Goal: Check status

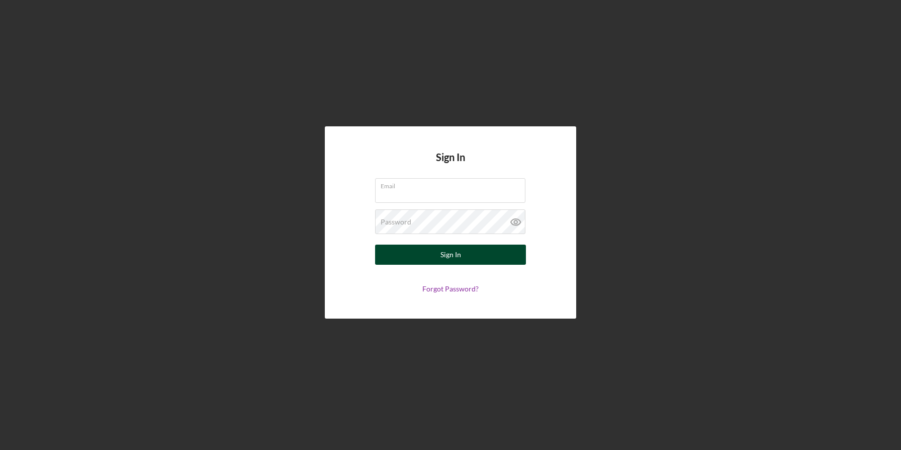
type input "[EMAIL_ADDRESS][DOMAIN_NAME]"
click at [444, 262] on div "Sign In" at bounding box center [451, 254] width 21 height 20
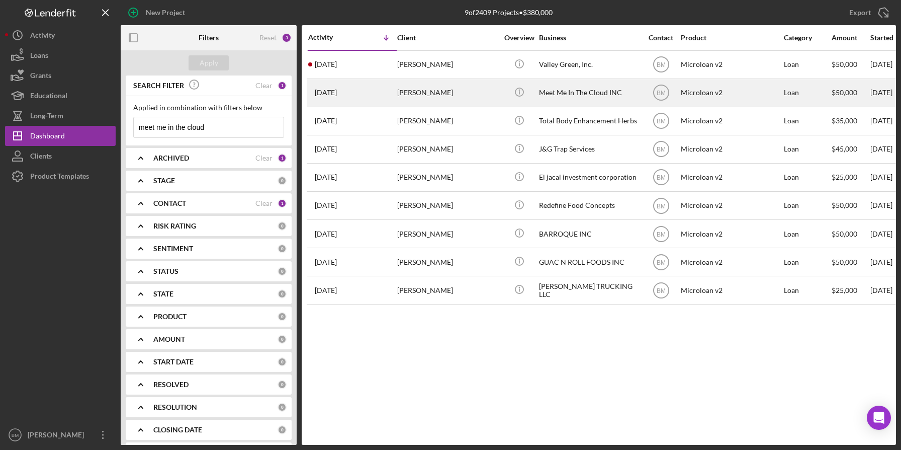
click at [472, 92] on div "[PERSON_NAME]" at bounding box center [447, 92] width 101 height 27
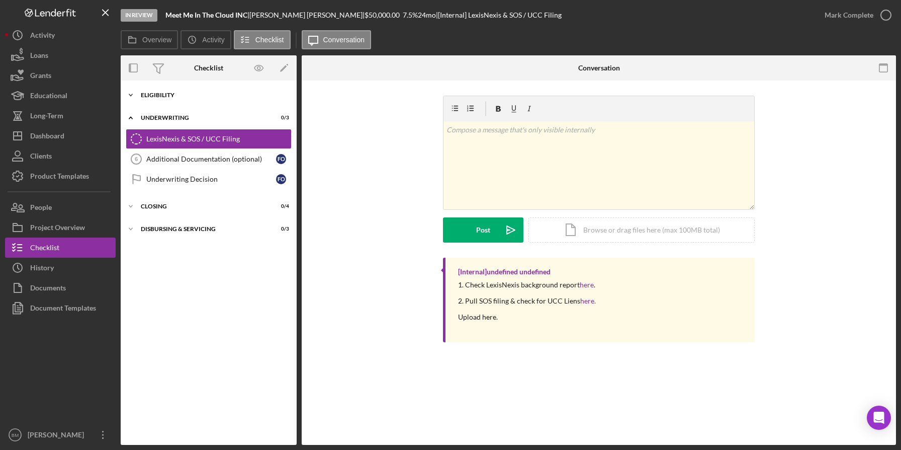
click at [158, 97] on div "Eligibility" at bounding box center [212, 95] width 143 height 6
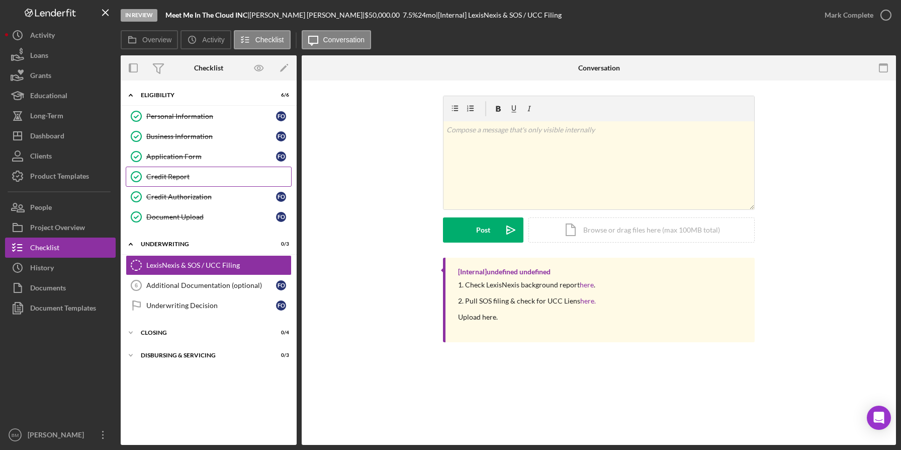
click at [181, 176] on div "Credit Report" at bounding box center [218, 177] width 145 height 8
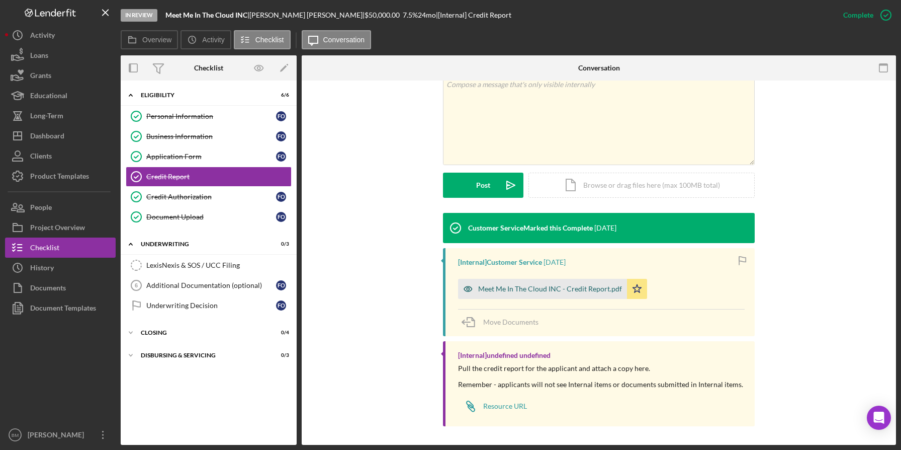
click at [577, 296] on div "Meet Me In The Cloud INC - Credit Report.pdf" at bounding box center [542, 289] width 169 height 20
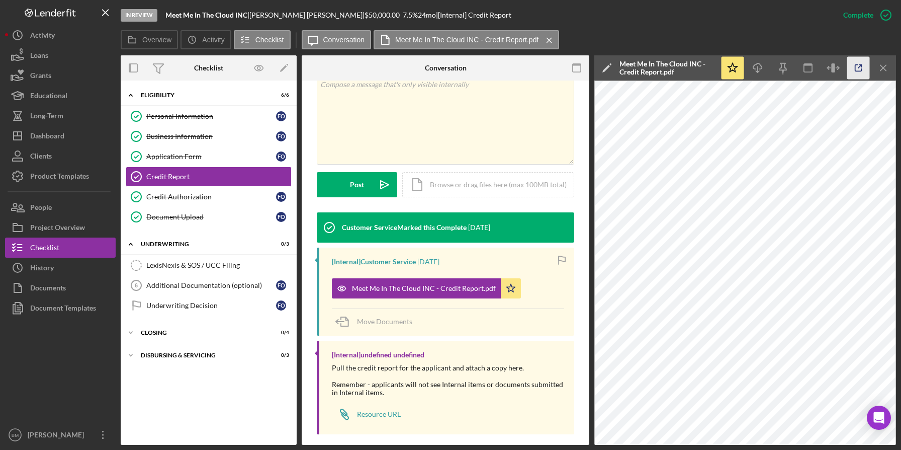
click at [854, 65] on icon "button" at bounding box center [859, 68] width 23 height 23
